Goal: Find specific page/section: Find specific page/section

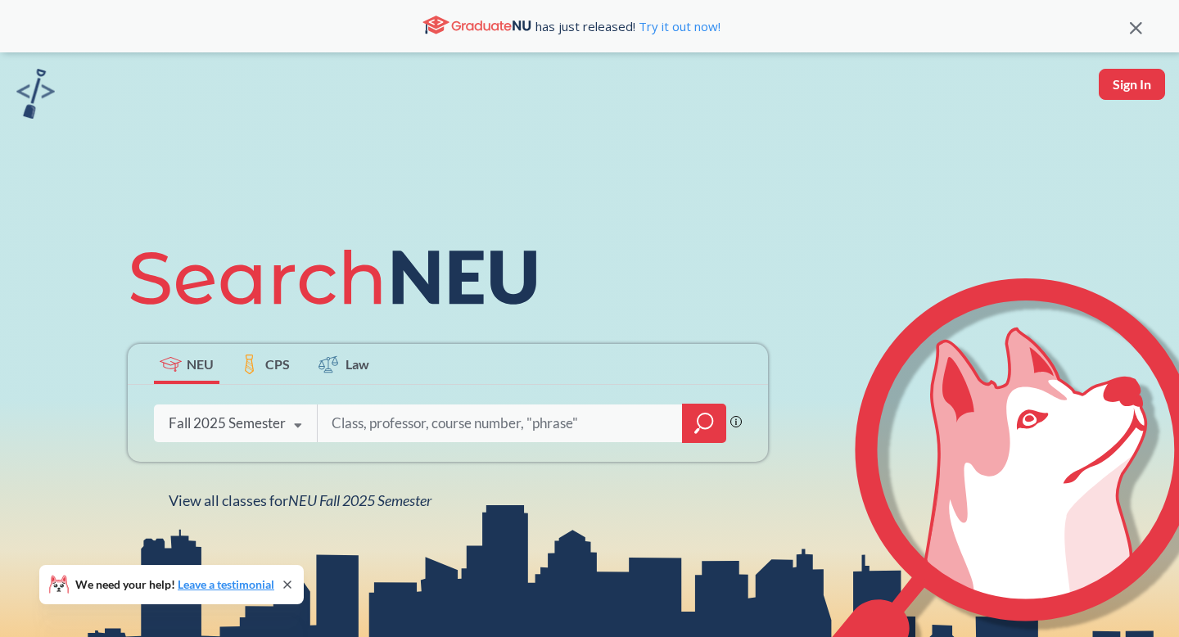
click at [294, 427] on icon at bounding box center [297, 426] width 31 height 46
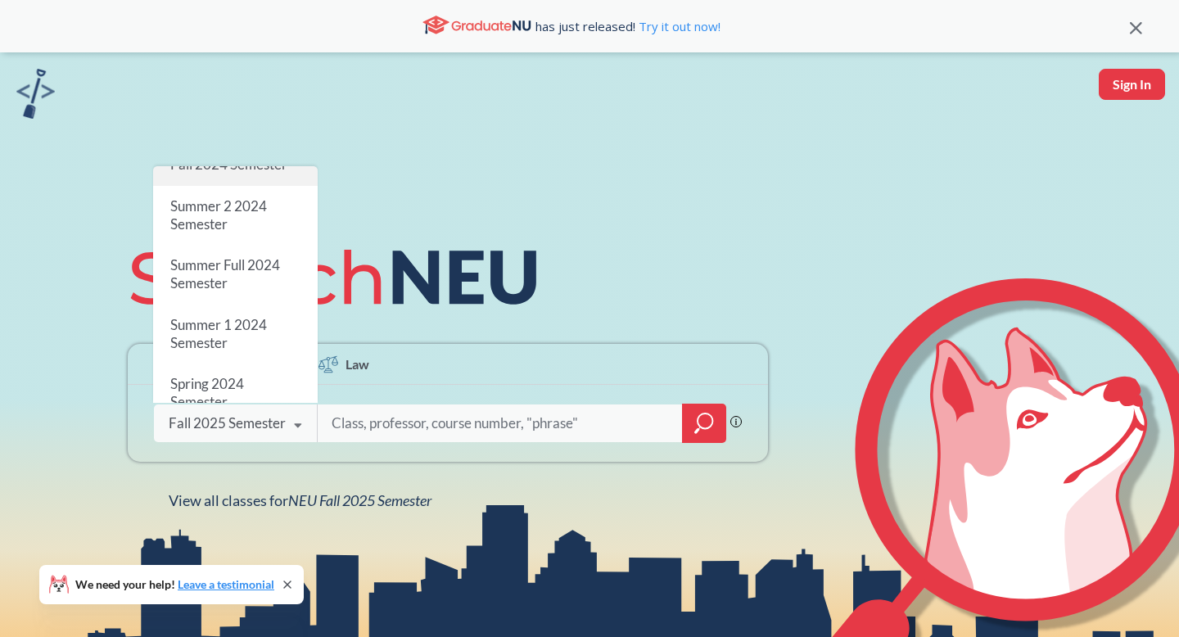
scroll to position [305, 0]
click at [236, 372] on span "Spring 2024 Semester" at bounding box center [207, 388] width 74 height 35
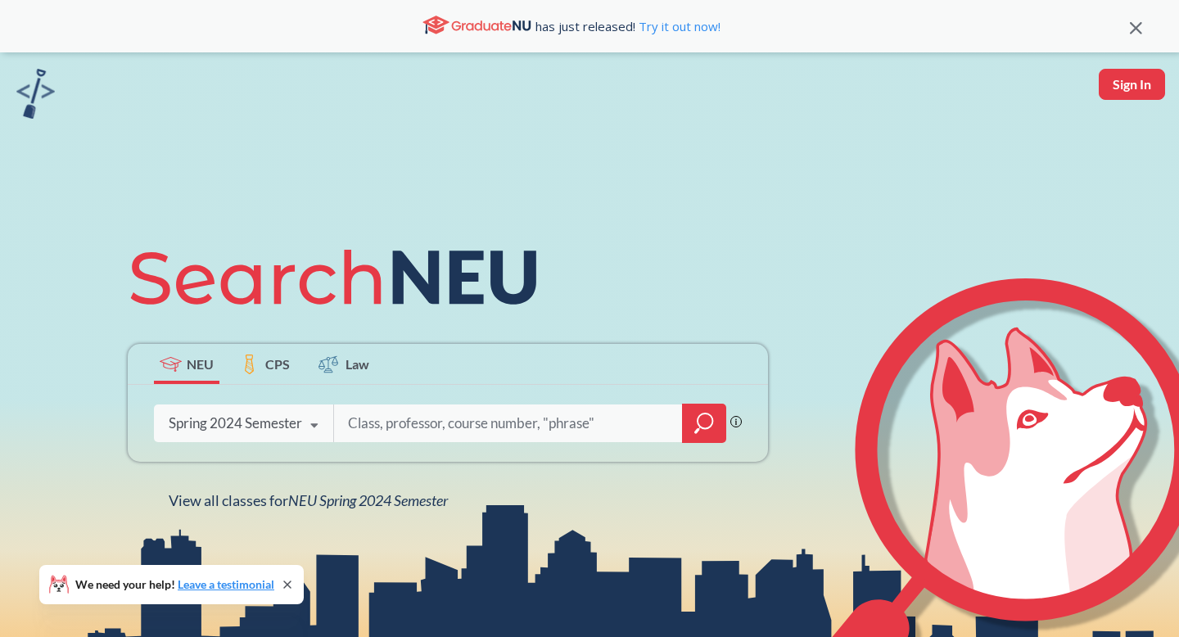
click at [710, 429] on icon "magnifying glass" at bounding box center [704, 423] width 20 height 23
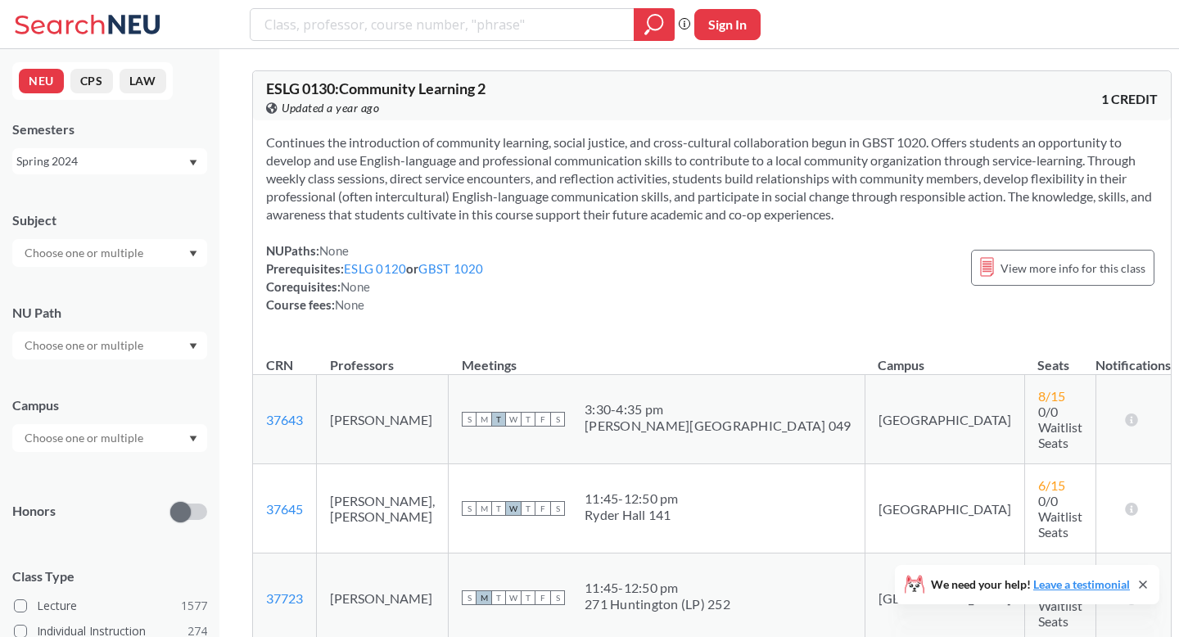
click at [153, 252] on div at bounding box center [109, 253] width 195 height 28
click at [160, 282] on div "CS ( 112 )" at bounding box center [113, 282] width 185 height 18
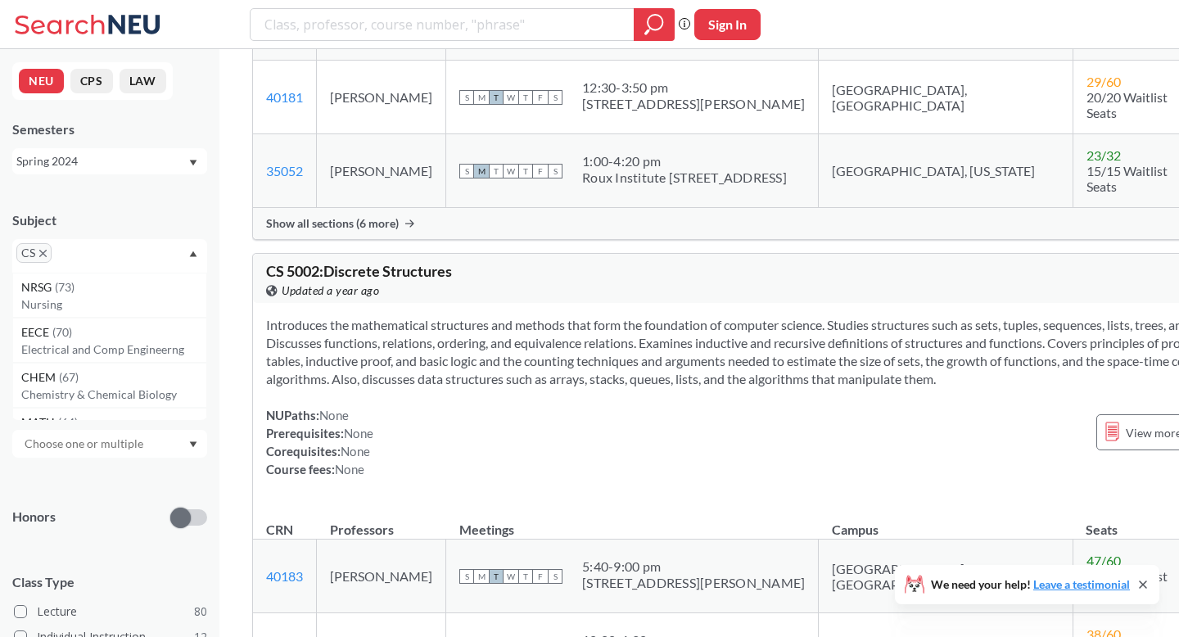
scroll to position [18985, 0]
